Goal: Information Seeking & Learning: Learn about a topic

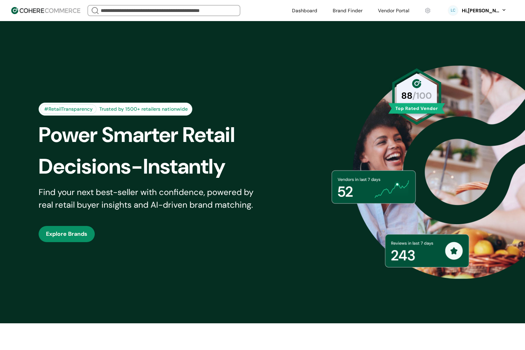
click at [145, 11] on input "search" at bounding box center [163, 11] width 129 height 10
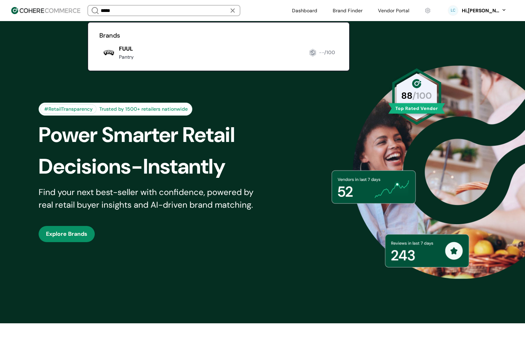
type input "****"
click at [99, 62] on link at bounding box center [99, 62] width 0 height 0
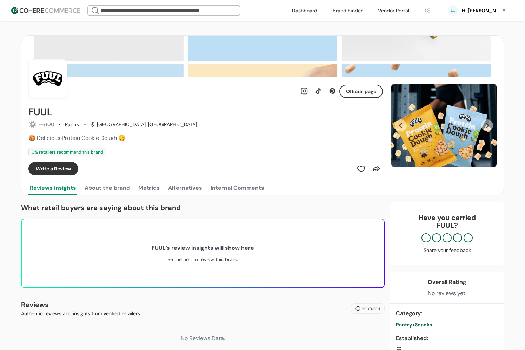
scroll to position [6, 0]
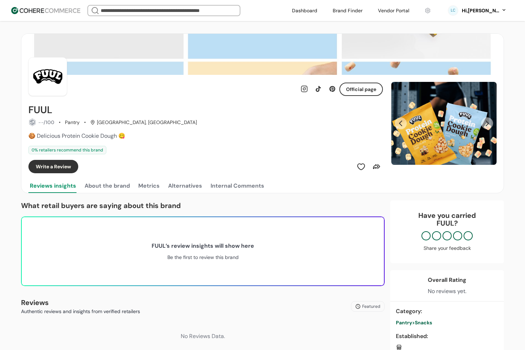
click at [105, 187] on button "About the brand" at bounding box center [107, 186] width 48 height 14
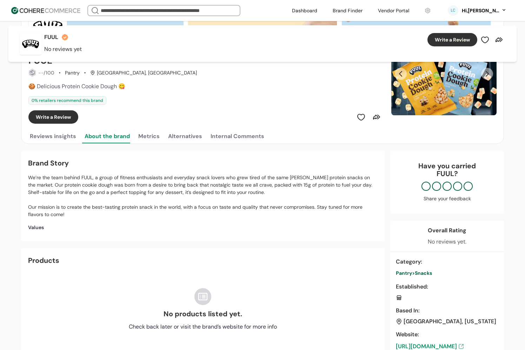
scroll to position [0, 0]
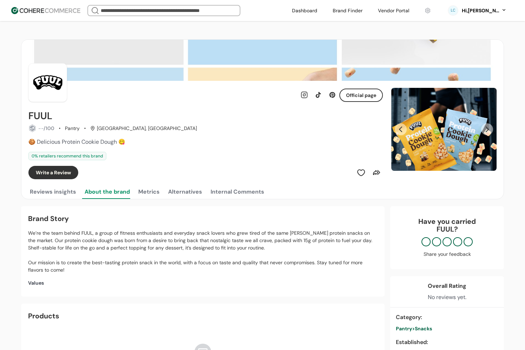
click at [151, 190] on button "Metrics" at bounding box center [149, 192] width 24 height 14
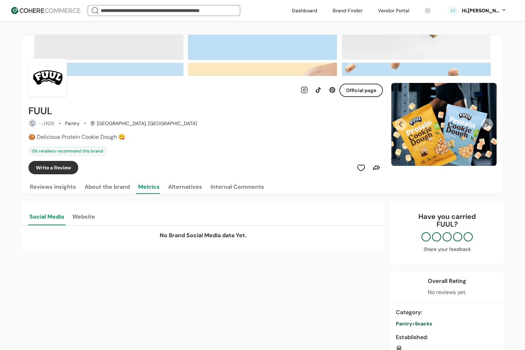
scroll to position [7, 0]
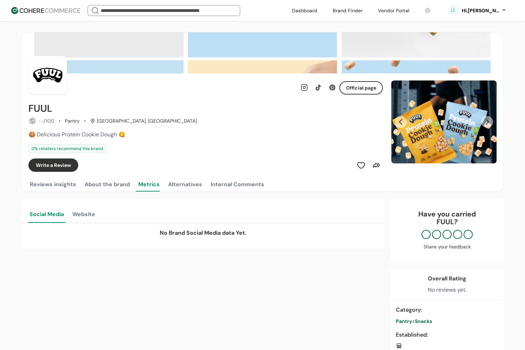
click at [178, 187] on button "Alternatives" at bounding box center [185, 184] width 37 height 14
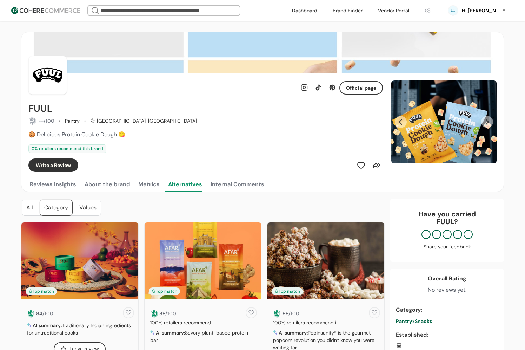
click at [151, 185] on button "Metrics" at bounding box center [149, 184] width 24 height 14
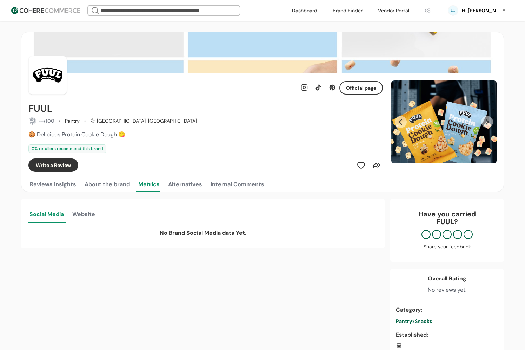
click at [116, 184] on button "About the brand" at bounding box center [107, 184] width 48 height 14
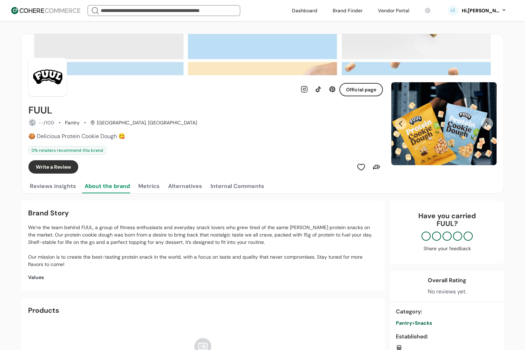
scroll to position [0, 0]
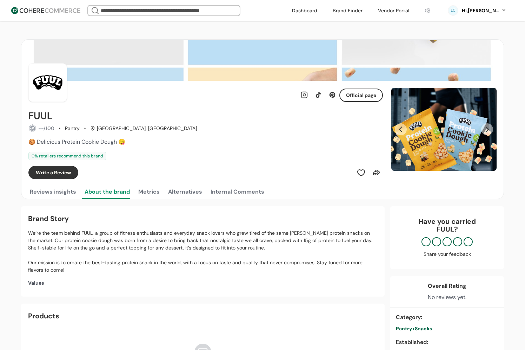
click at [60, 192] on button "Reviews insights" at bounding box center [52, 192] width 49 height 14
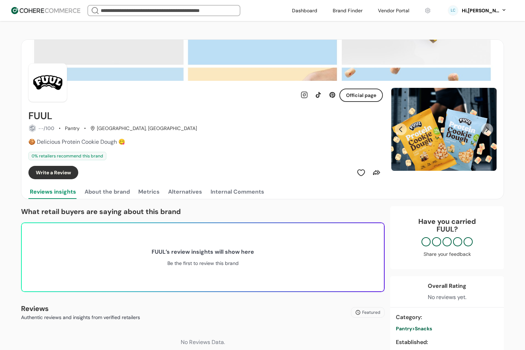
click at [168, 194] on button "Alternatives" at bounding box center [185, 192] width 37 height 14
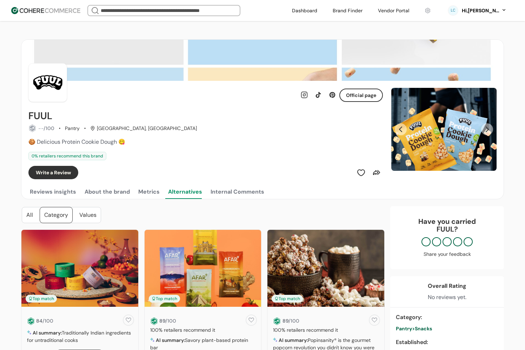
click at [147, 191] on button "Metrics" at bounding box center [149, 192] width 24 height 14
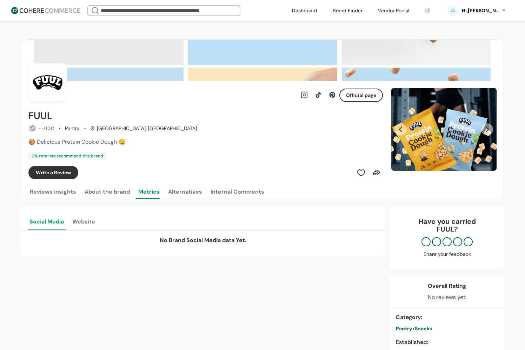
click at [506, 12] on div "Hi, [PERSON_NAME]" at bounding box center [484, 10] width 46 height 7
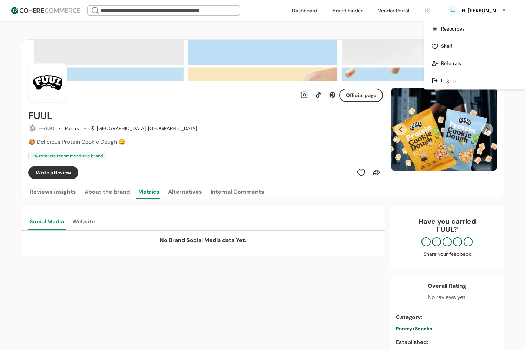
click at [449, 87] on link at bounding box center [475, 80] width 100 height 17
